Goal: Task Accomplishment & Management: Manage account settings

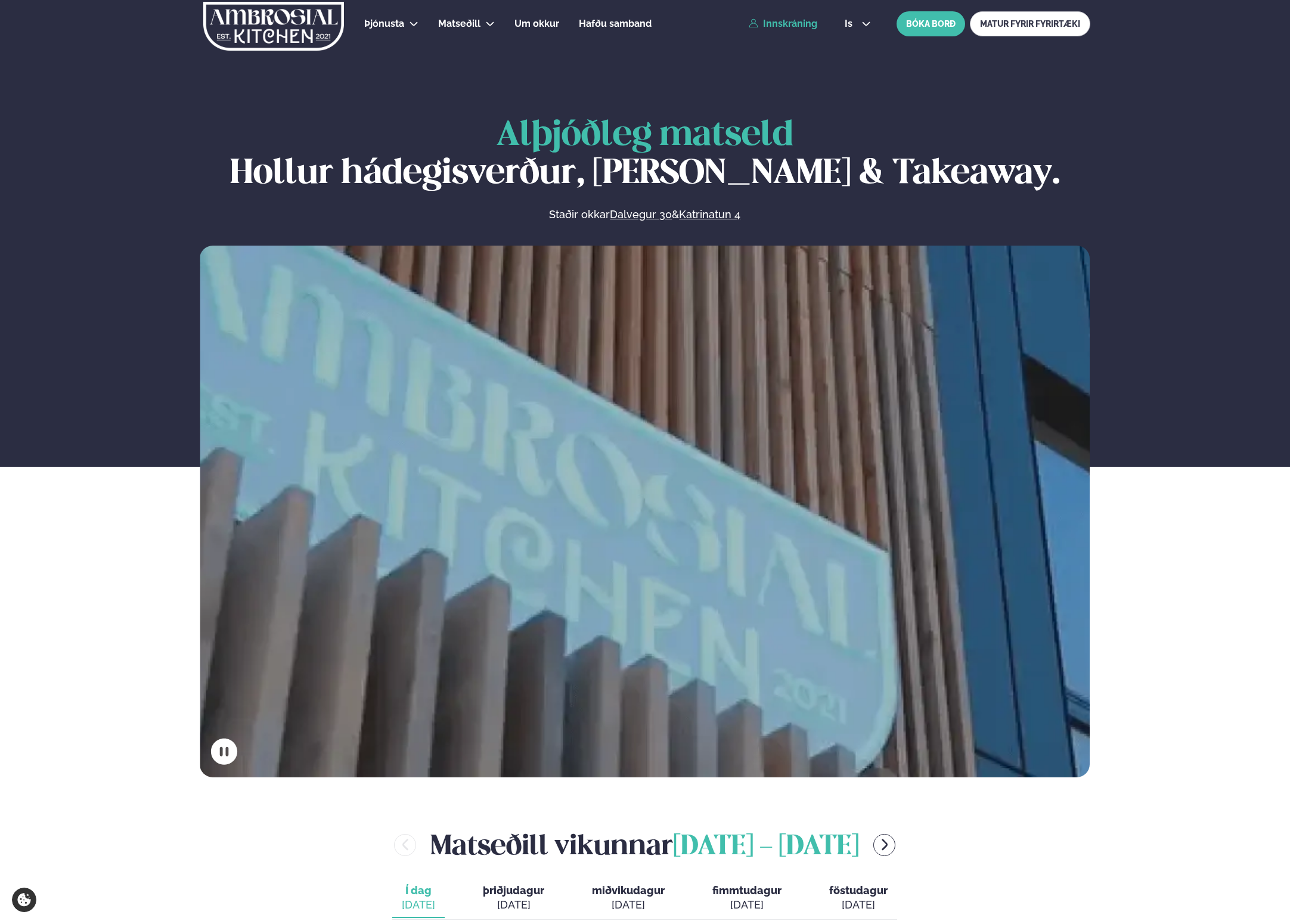
click at [816, 26] on link "Innskráning" at bounding box center [783, 24] width 69 height 11
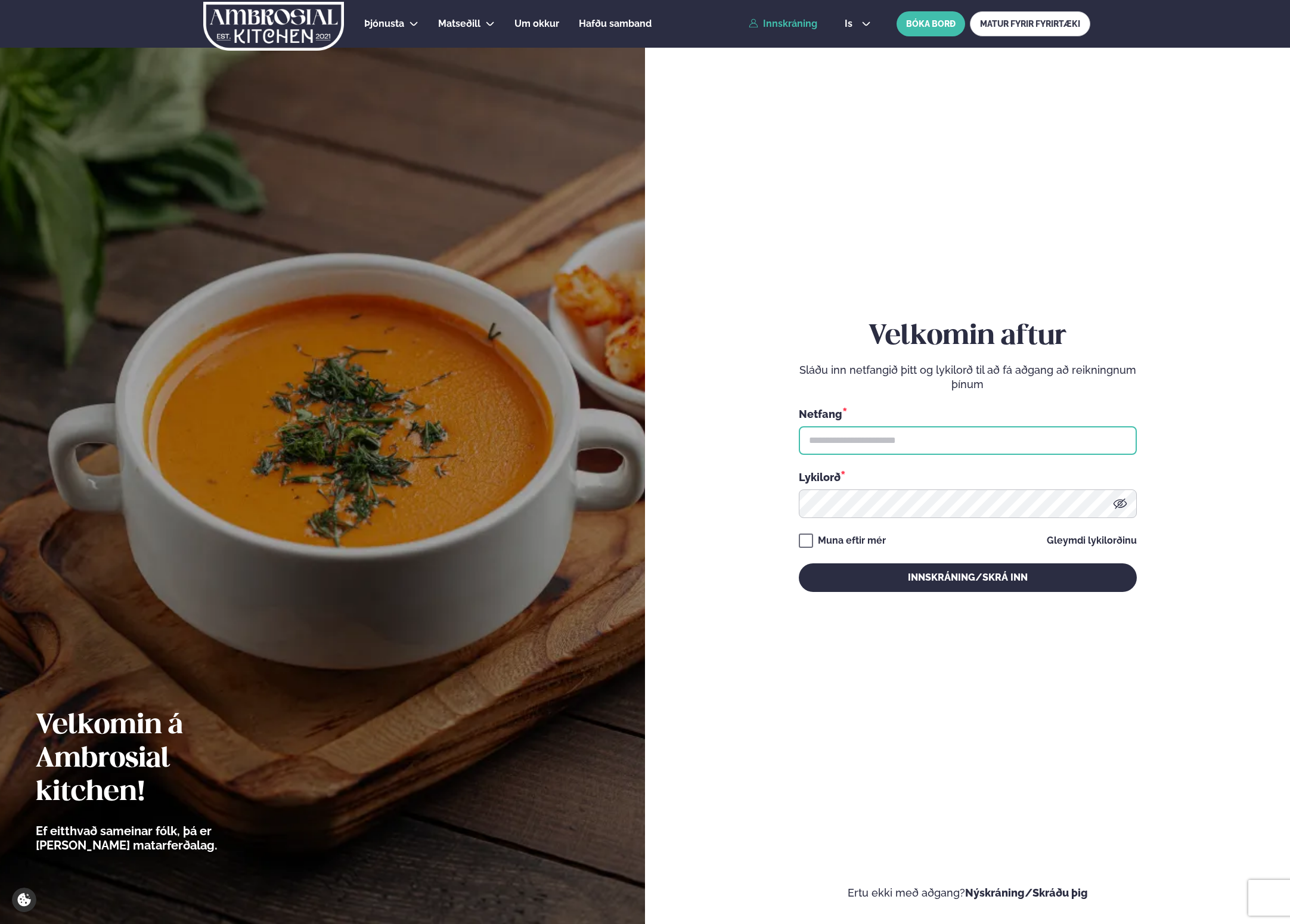
click at [944, 429] on input "text" at bounding box center [968, 440] width 338 height 28
type input "**********"
click at [938, 581] on button "Innskráning/Skrá inn" at bounding box center [968, 577] width 338 height 28
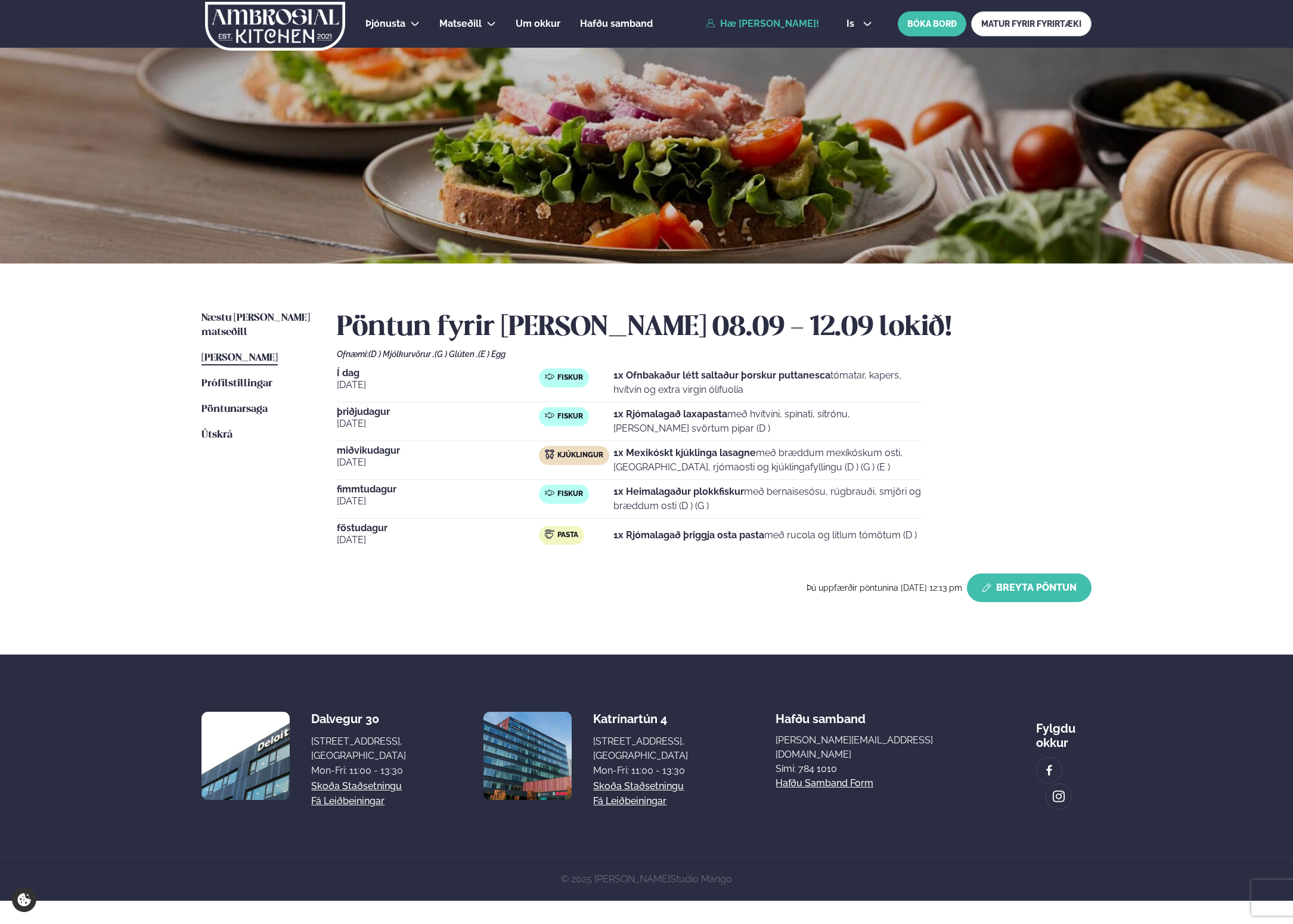
click at [1048, 591] on button "Breyta Pöntun" at bounding box center [1029, 587] width 125 height 28
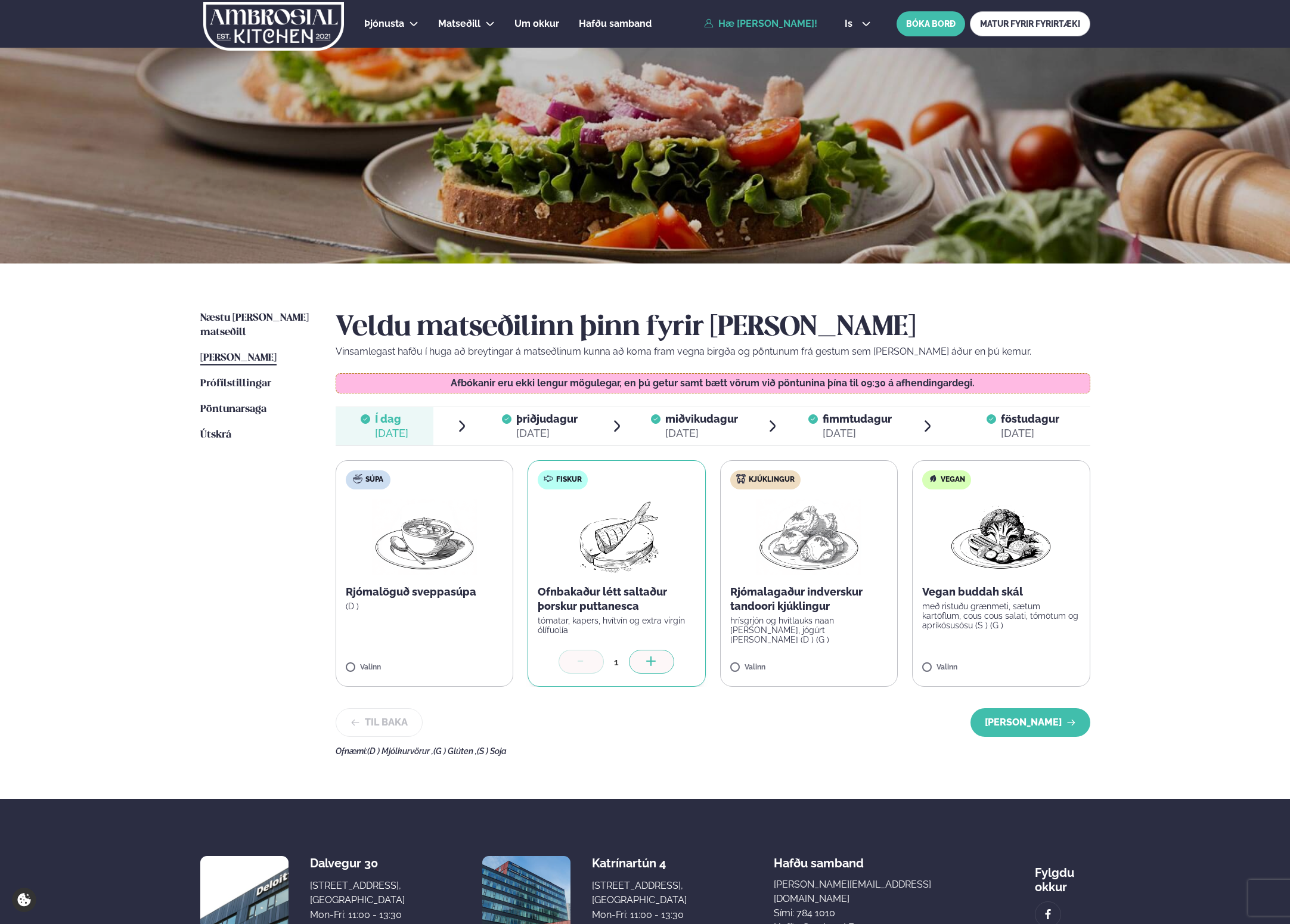
click at [829, 570] on img at bounding box center [809, 537] width 105 height 77
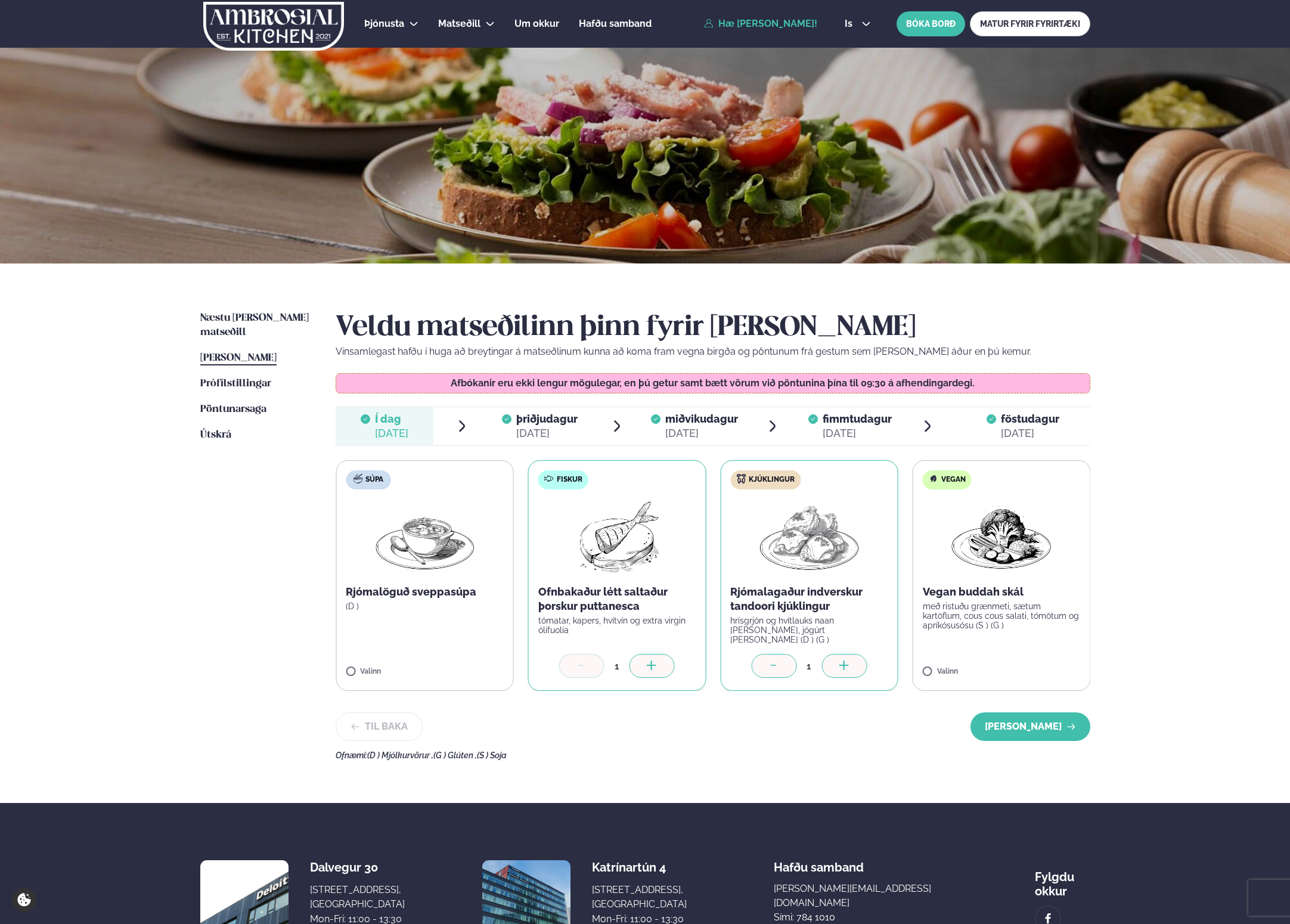
click at [1003, 605] on p "með ristuðu grænmeti, sætum kartöflum, cous cous salati, tómötum og apríkósusós…" at bounding box center [1001, 616] width 158 height 28
click at [436, 571] on img at bounding box center [424, 537] width 105 height 77
click at [983, 580] on label "Vegan Vegan buddah skál með ristuðu grænmeti, sætum kartöflum, cous cous salati…" at bounding box center [1001, 575] width 179 height 231
click at [978, 664] on div at bounding box center [966, 666] width 45 height 24
click at [783, 660] on div at bounding box center [774, 666] width 45 height 24
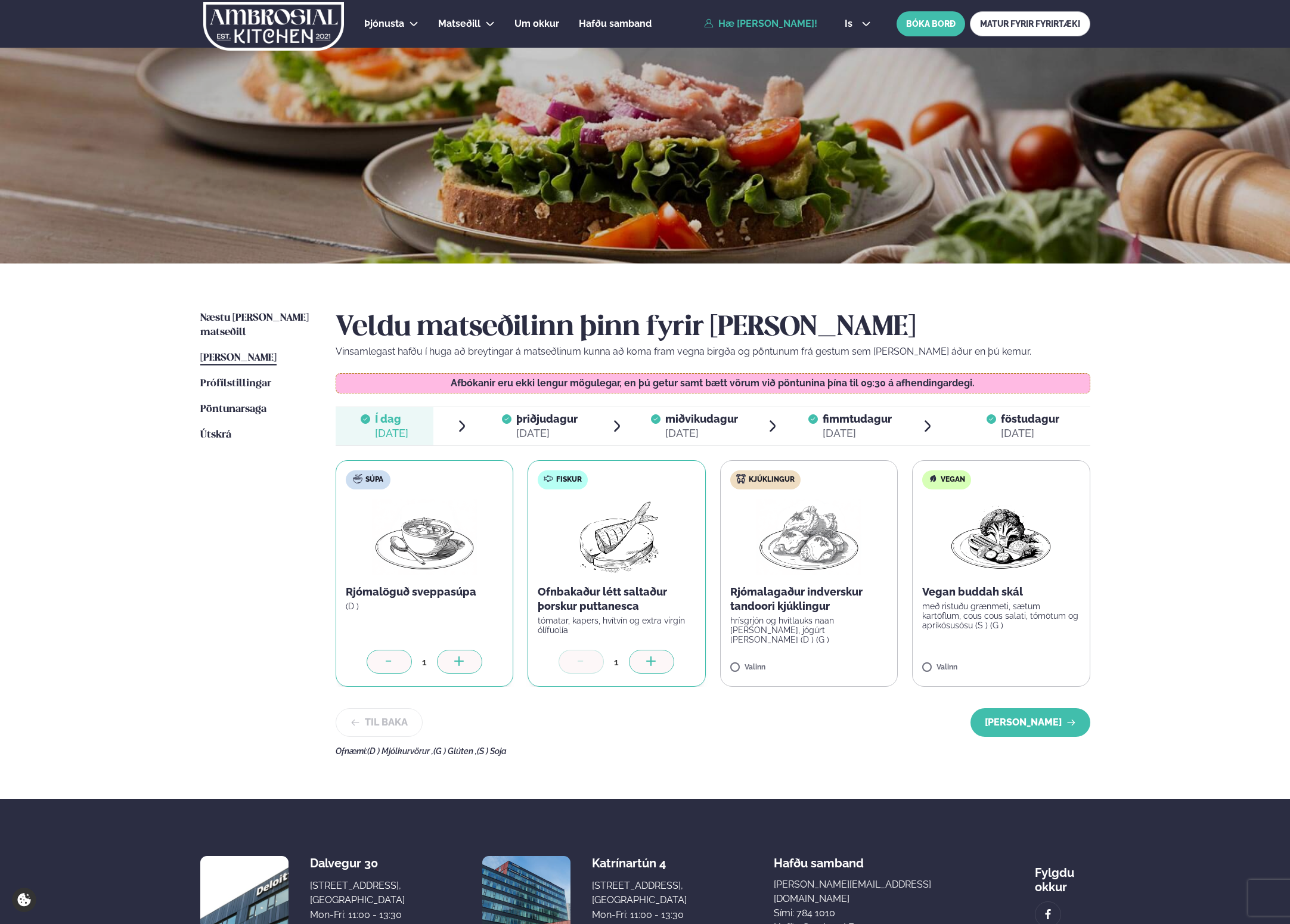
click at [401, 654] on div at bounding box center [389, 662] width 45 height 24
click at [524, 418] on span "þriðjudagur" at bounding box center [547, 418] width 62 height 13
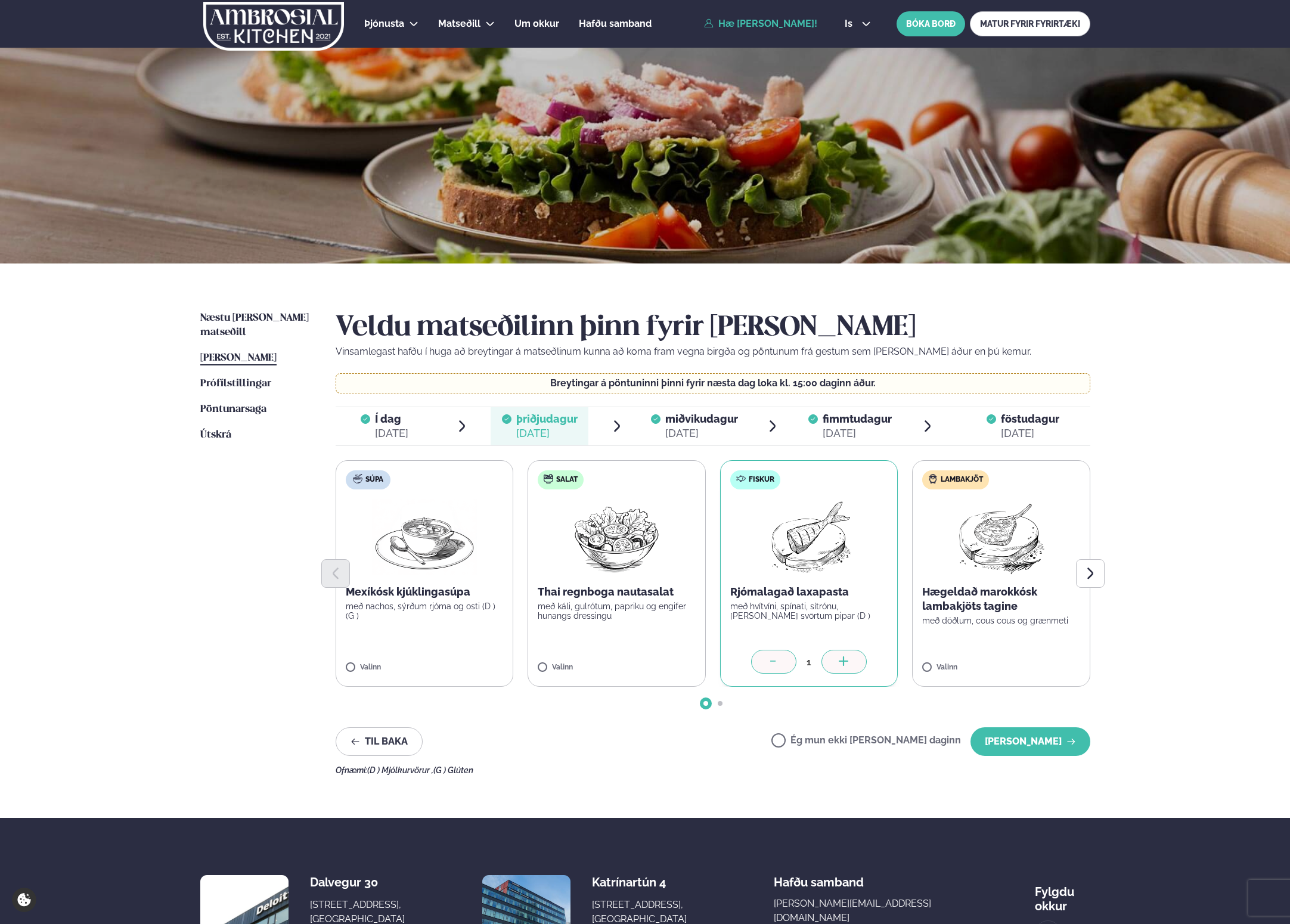
click at [731, 401] on div "Veldu matseðilinn þinn fyrir [PERSON_NAME] Vinsamlegast hafðu í huga að breytin…" at bounding box center [713, 543] width 755 height 463
click at [1010, 604] on p "Hægeldað marokkósk lambakjöts tagine" at bounding box center [1000, 599] width 158 height 28
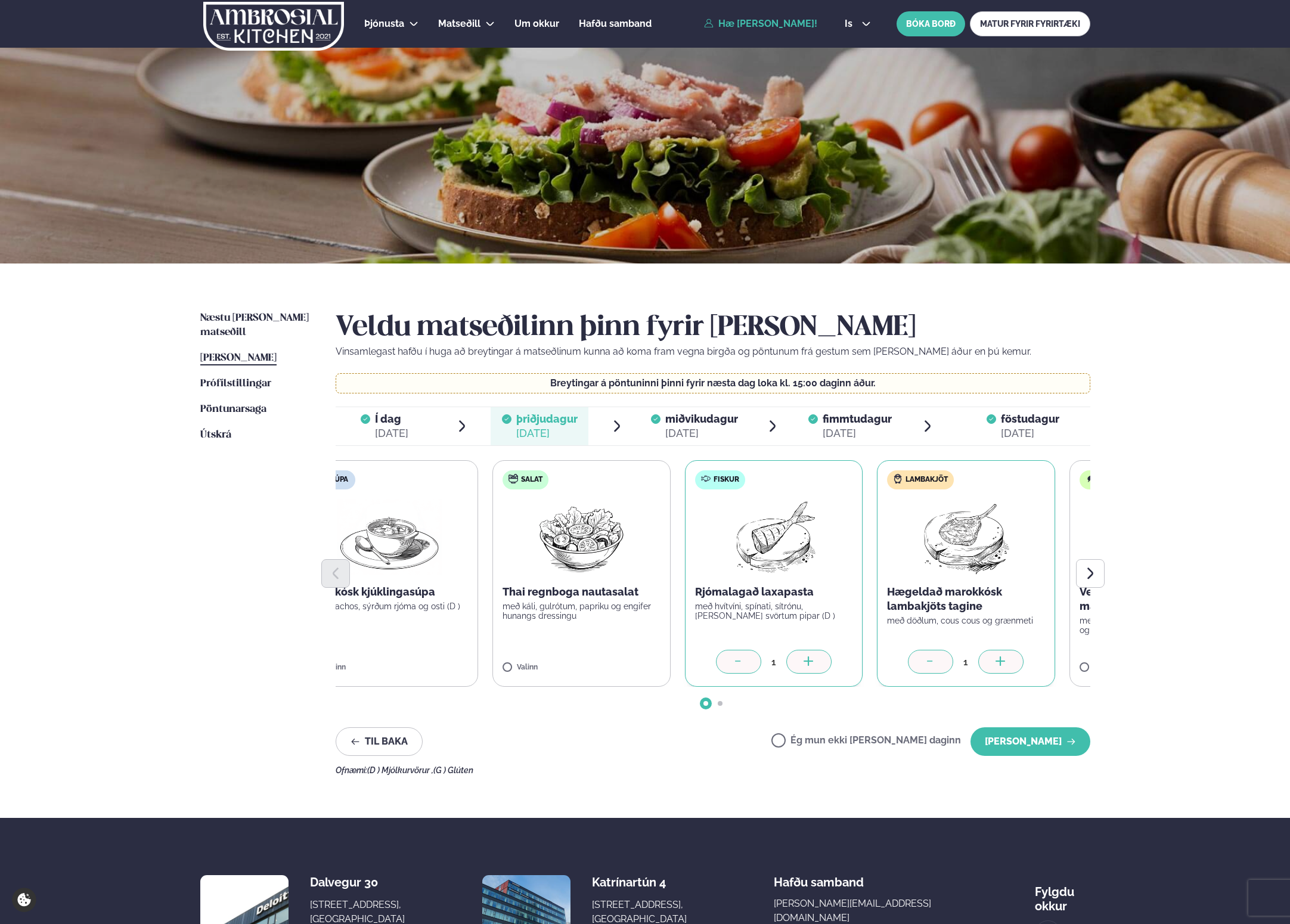
click at [992, 610] on p "Hægeldað marokkósk lambakjöts tagine" at bounding box center [966, 599] width 158 height 28
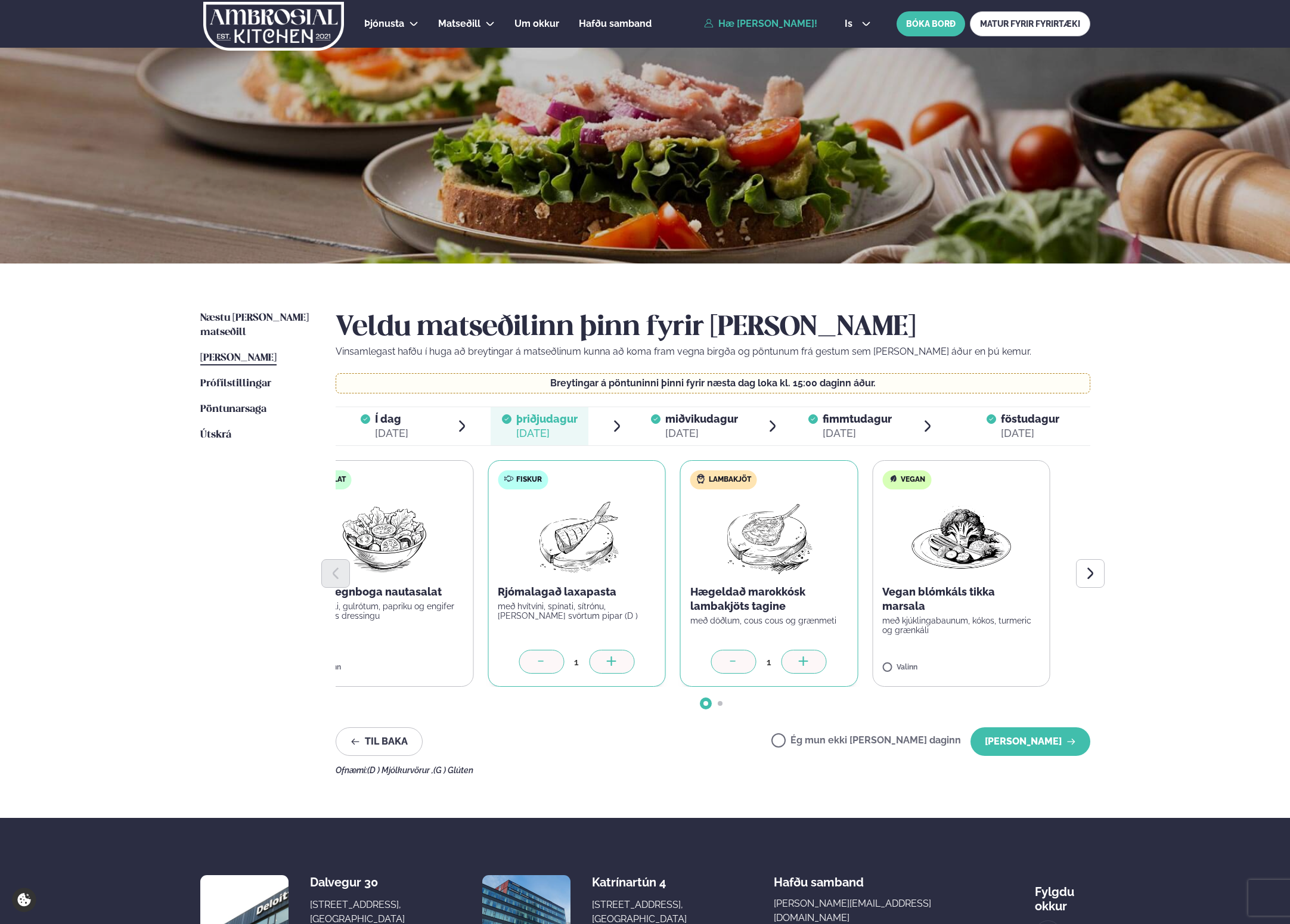
click at [723, 607] on p "Hægeldað marokkósk lambakjöts tagine" at bounding box center [769, 599] width 158 height 28
